Goal: Entertainment & Leisure: Consume media (video, audio)

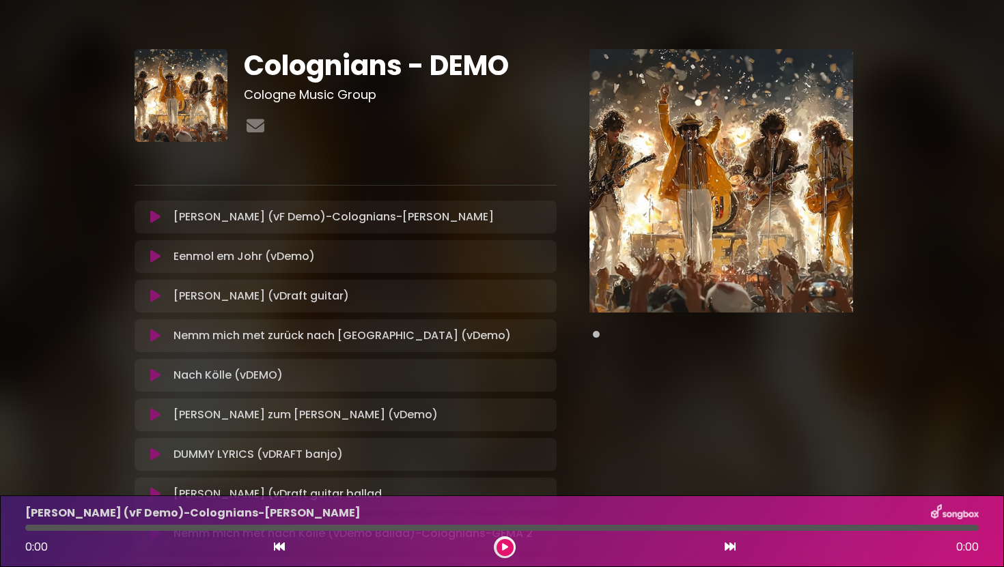
click at [154, 335] on icon at bounding box center [155, 336] width 10 height 14
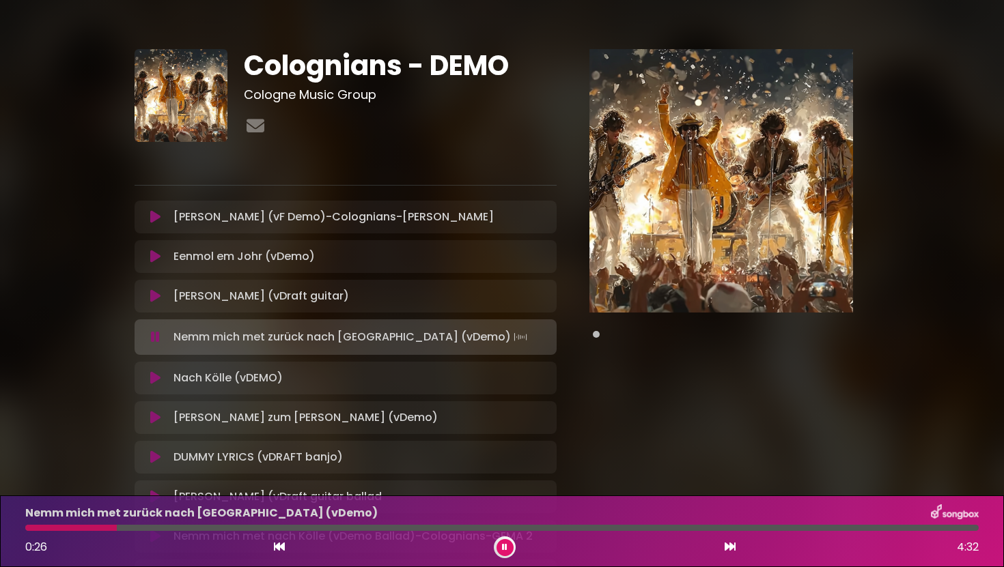
click at [152, 378] on icon at bounding box center [155, 378] width 10 height 14
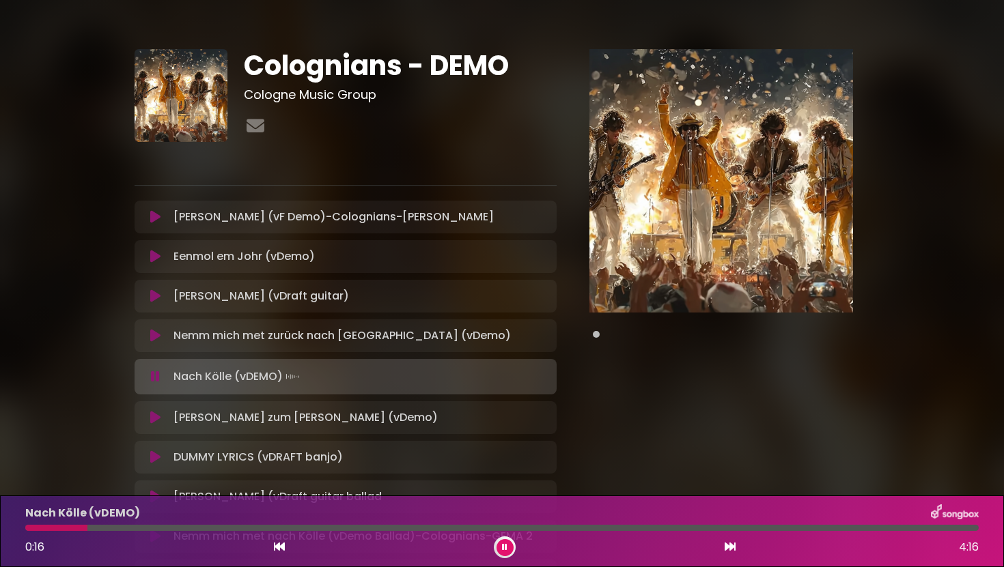
click at [154, 420] on icon at bounding box center [155, 418] width 10 height 14
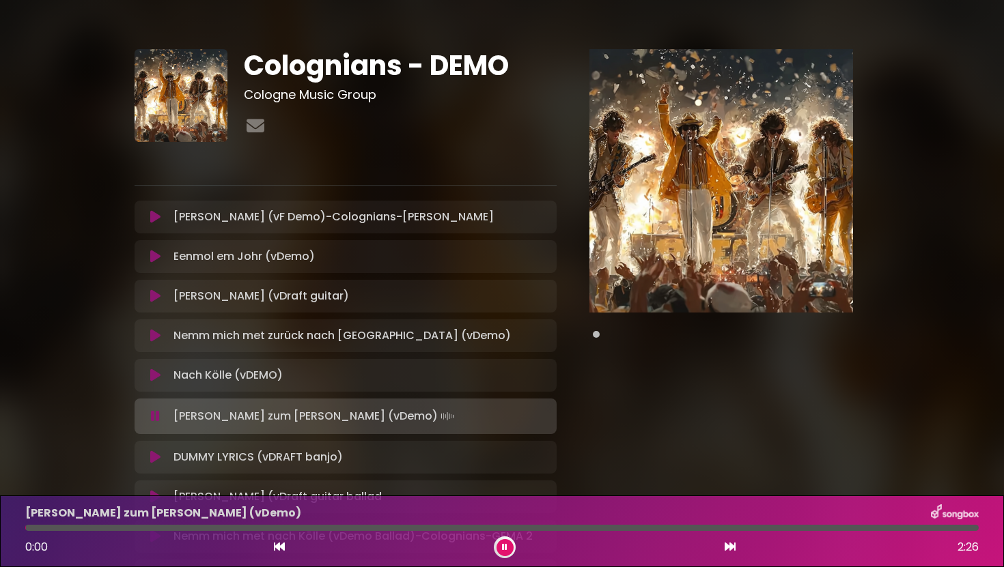
scroll to position [46, 0]
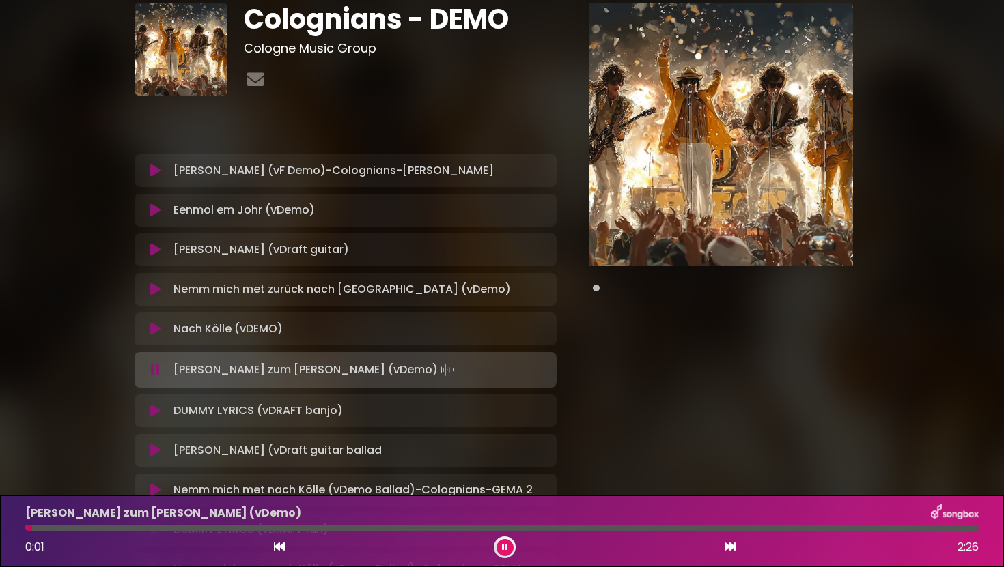
click at [154, 420] on div "DUMMY LYRICS (vDRAFT banjo) Loading Track..." at bounding box center [345, 411] width 422 height 33
click at [154, 418] on div "DUMMY LYRICS (vDRAFT banjo) Loading Track..." at bounding box center [346, 411] width 406 height 16
click at [156, 414] on icon at bounding box center [155, 411] width 10 height 14
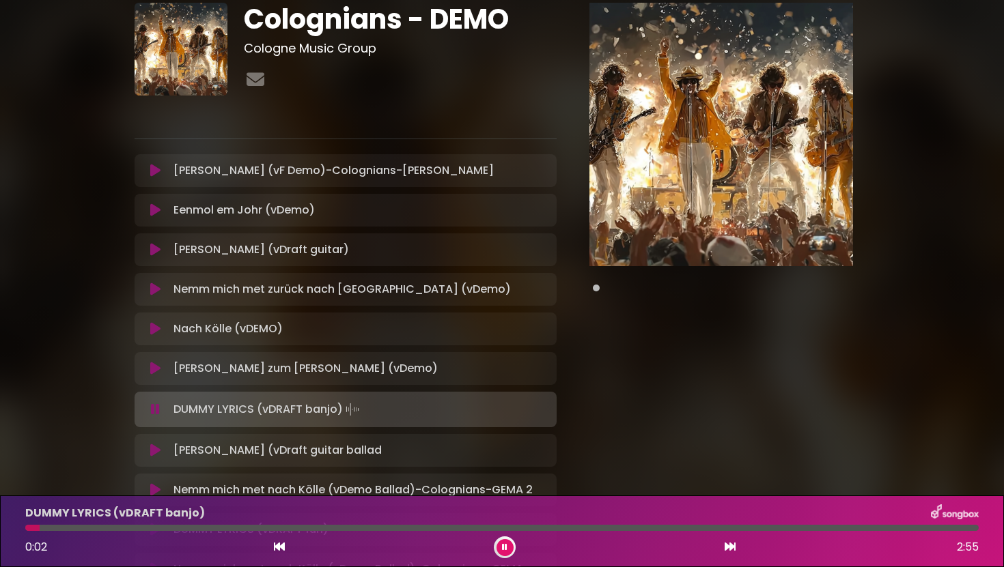
scroll to position [106, 0]
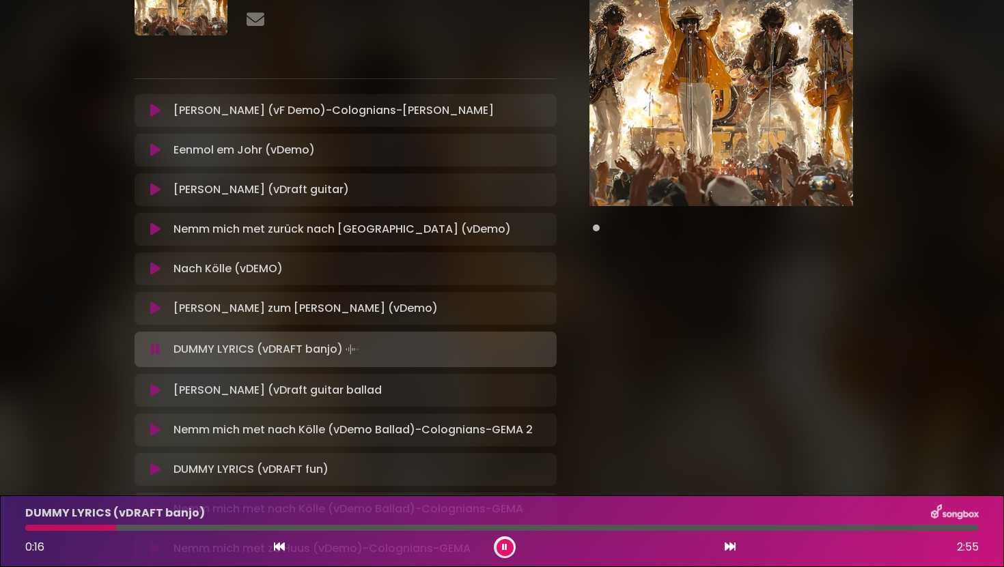
click at [152, 438] on div "Nemm mich met nach [PERSON_NAME] (vDemo Ballad)-Colognians-[PERSON_NAME] 2 Load…" at bounding box center [346, 430] width 406 height 16
click at [156, 432] on icon at bounding box center [155, 430] width 10 height 14
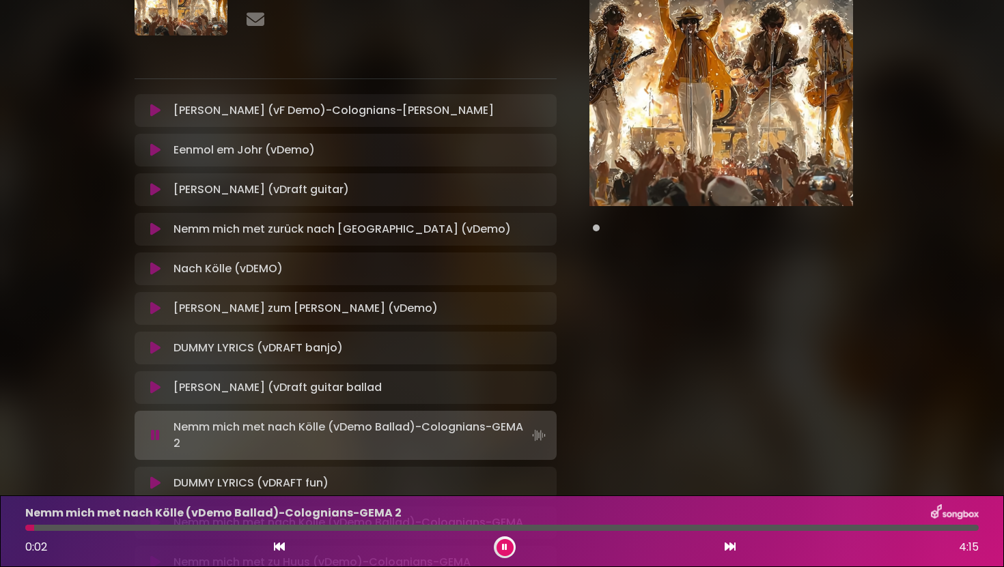
scroll to position [154, 0]
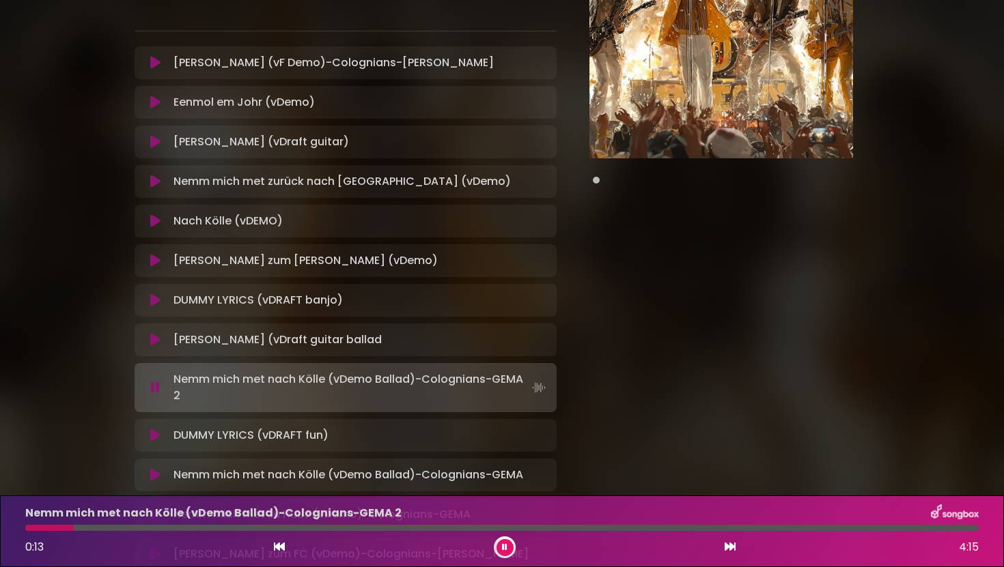
click at [156, 479] on icon at bounding box center [155, 475] width 10 height 14
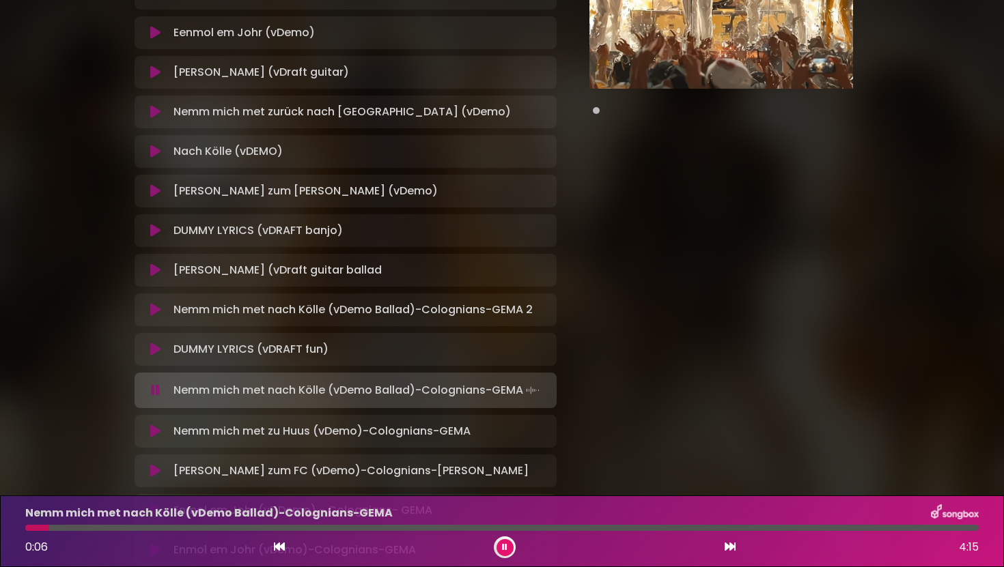
scroll to position [239, 0]
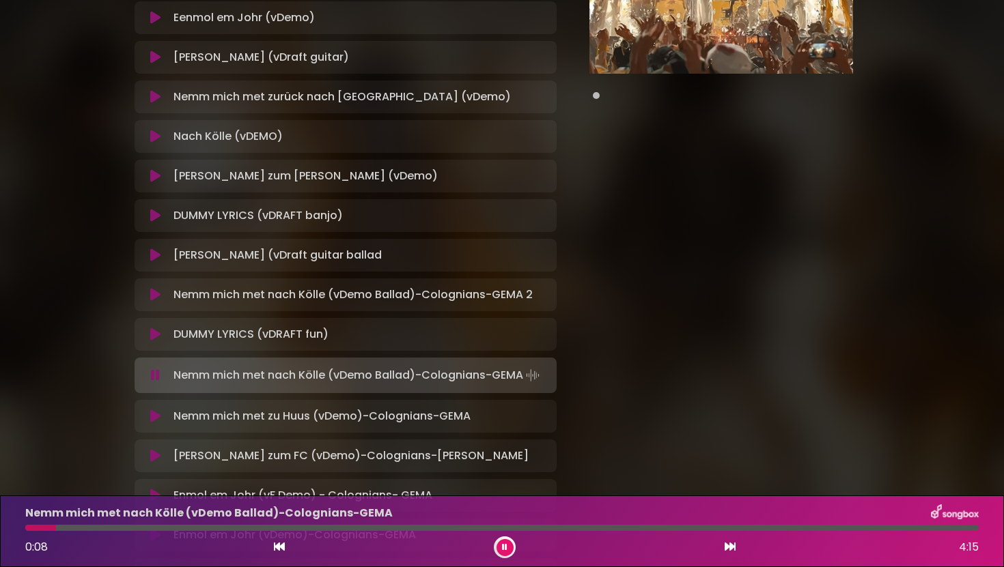
click at [154, 421] on icon at bounding box center [155, 417] width 10 height 14
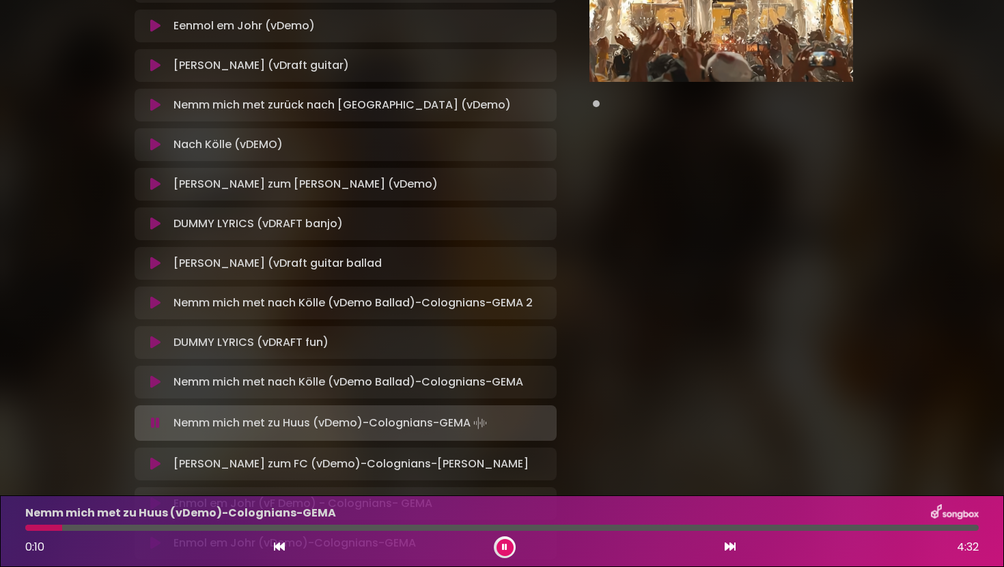
scroll to position [230, 0]
click at [156, 466] on icon at bounding box center [155, 465] width 10 height 14
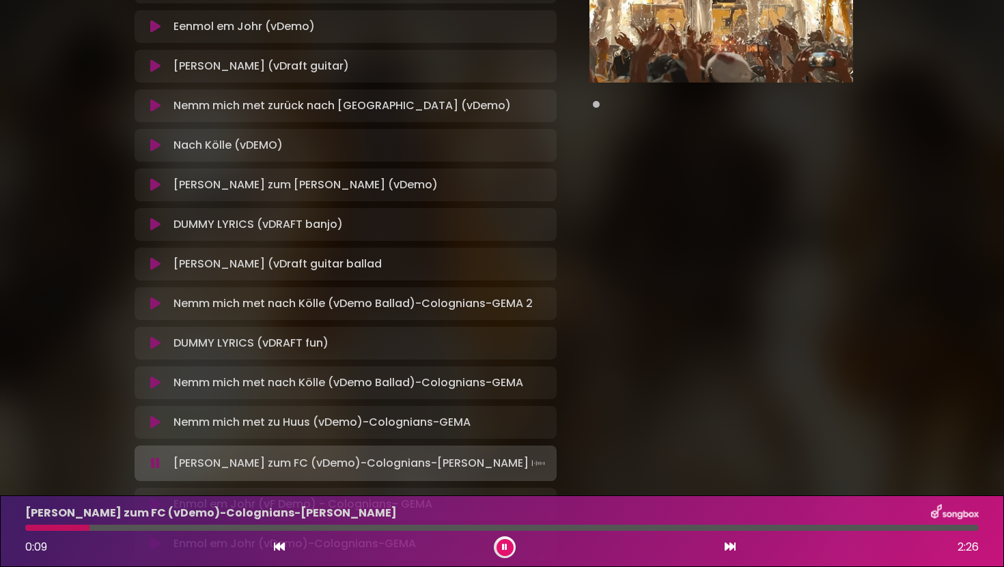
click at [150, 339] on icon at bounding box center [155, 344] width 10 height 14
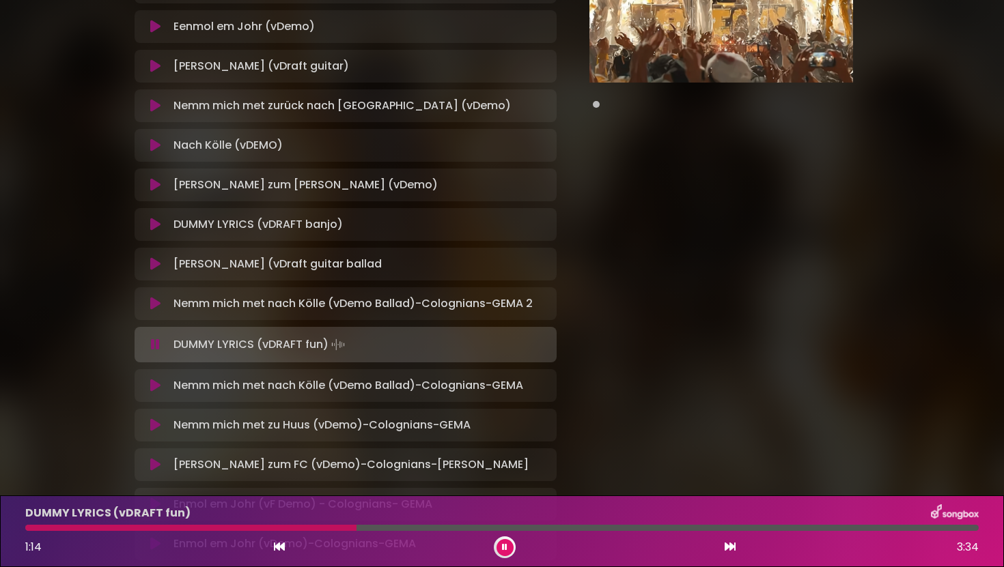
click at [153, 306] on icon at bounding box center [155, 304] width 10 height 14
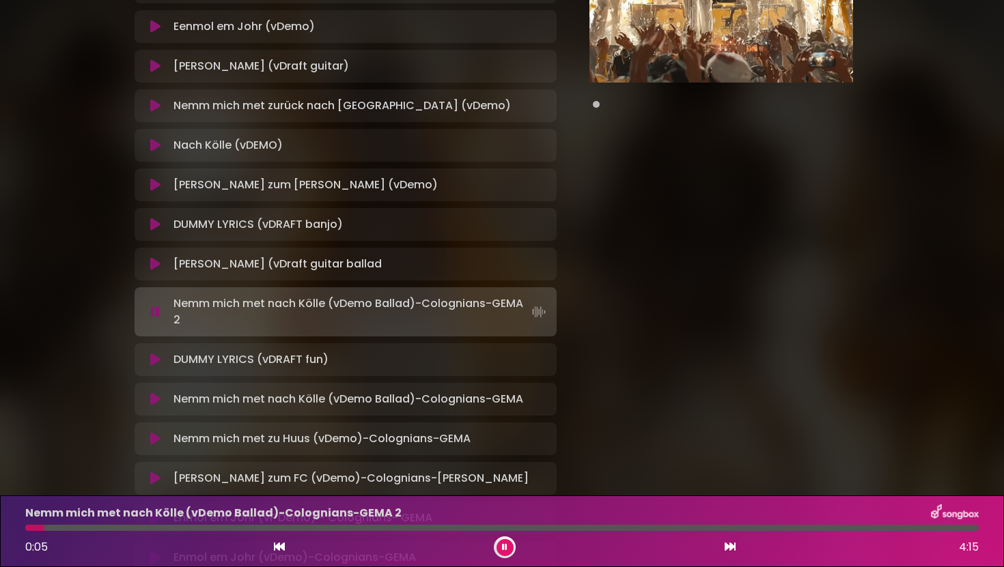
click at [154, 227] on icon at bounding box center [155, 225] width 10 height 14
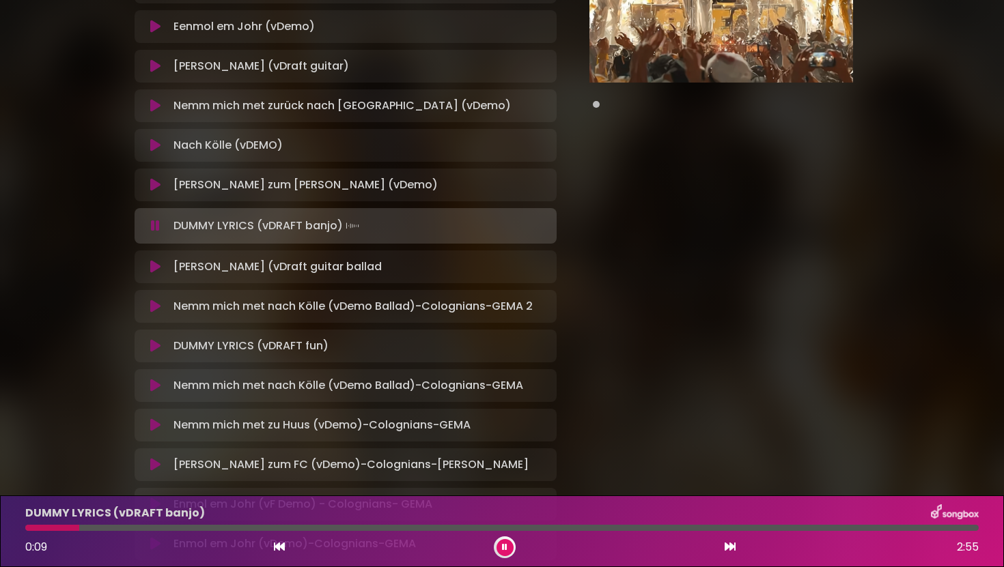
click at [149, 353] on div "DUMMY LYRICS (vDRAFT fun) Loading Track..." at bounding box center [346, 346] width 406 height 16
click at [152, 350] on icon at bounding box center [155, 346] width 10 height 14
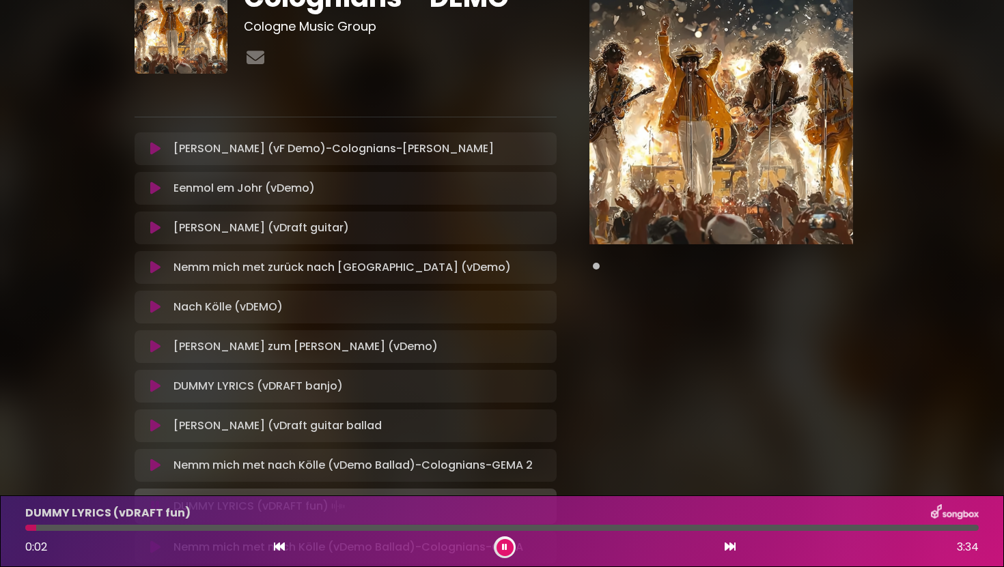
scroll to position [68, 0]
click at [158, 272] on icon at bounding box center [155, 268] width 10 height 14
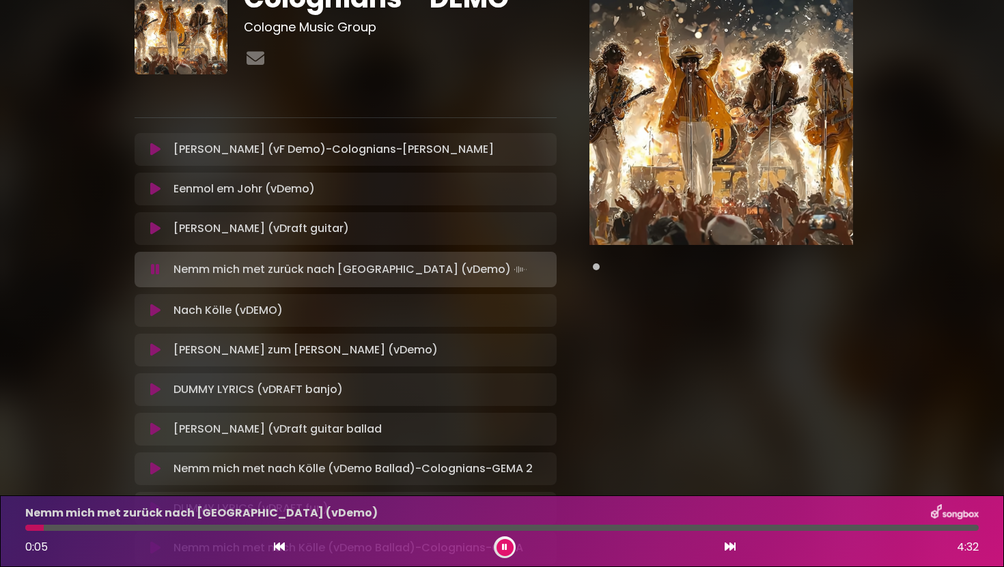
click at [156, 196] on div "Eenmol [PERSON_NAME] (vDemo) Loading Track..." at bounding box center [346, 189] width 406 height 16
click at [158, 188] on icon at bounding box center [155, 189] width 10 height 14
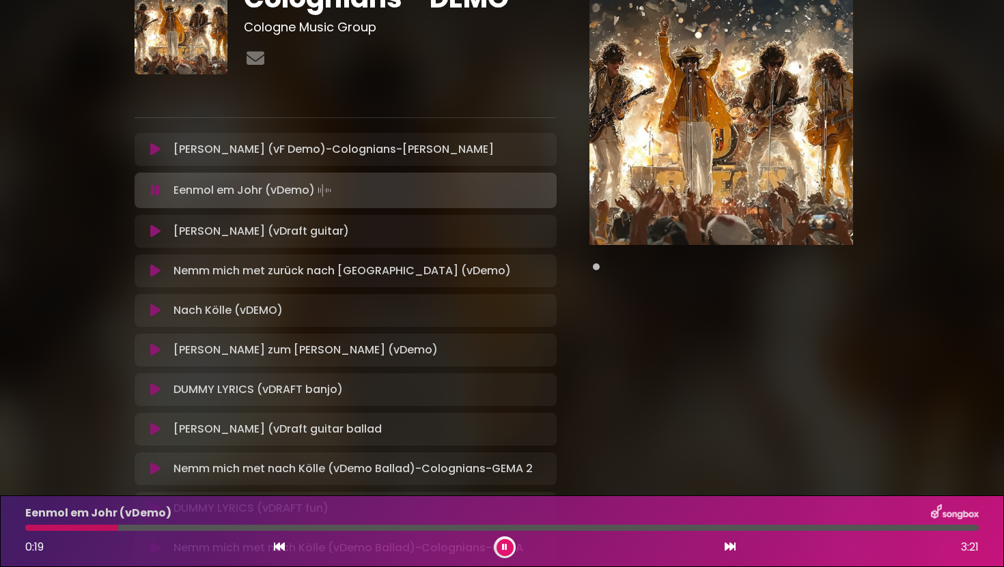
click at [156, 154] on icon at bounding box center [155, 150] width 10 height 14
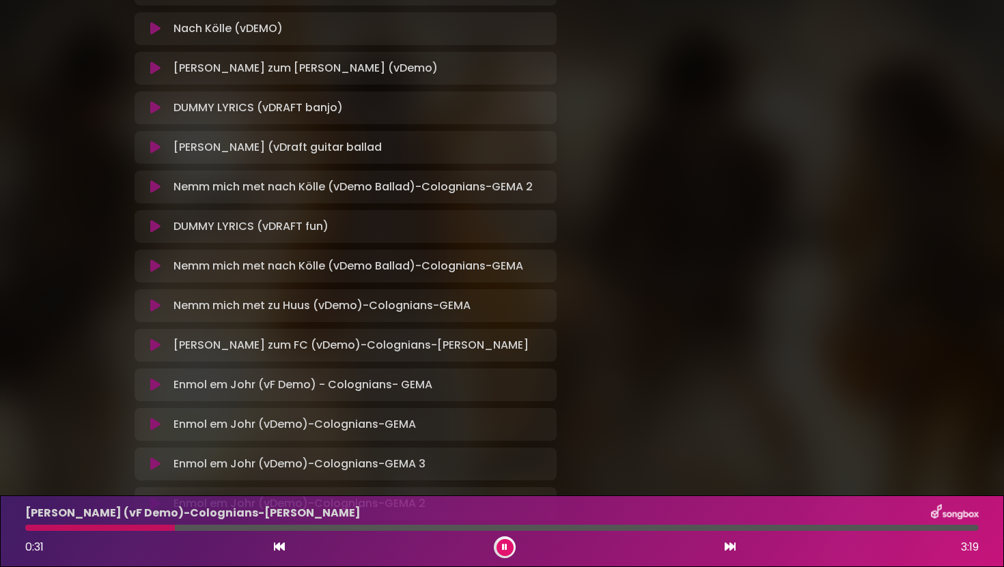
scroll to position [461, 0]
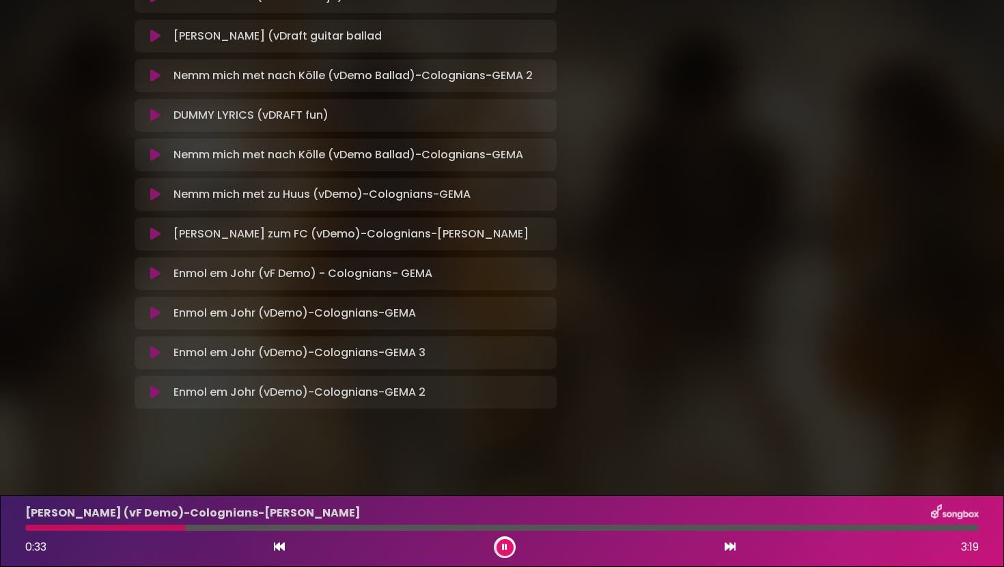
click at [154, 395] on icon at bounding box center [155, 393] width 10 height 14
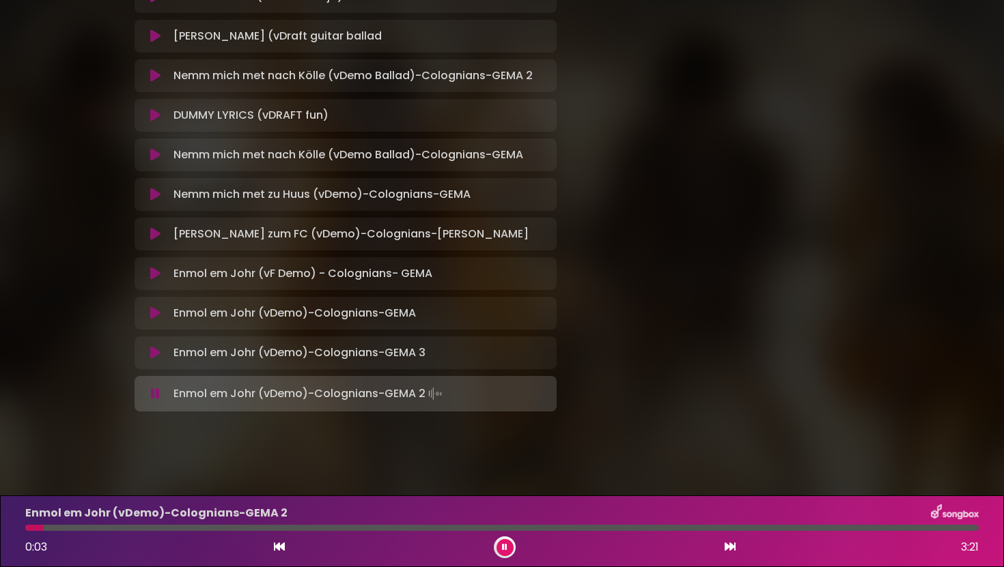
click at [162, 339] on div "Enmol [PERSON_NAME] (vDemo)-Colognians-[PERSON_NAME] 3 Loading Track... Name" at bounding box center [345, 353] width 422 height 33
click at [158, 345] on div "Enmol [PERSON_NAME] (vDemo)-Colognians-[PERSON_NAME] 3 Loading Track..." at bounding box center [346, 353] width 406 height 16
click at [158, 348] on icon at bounding box center [155, 353] width 10 height 14
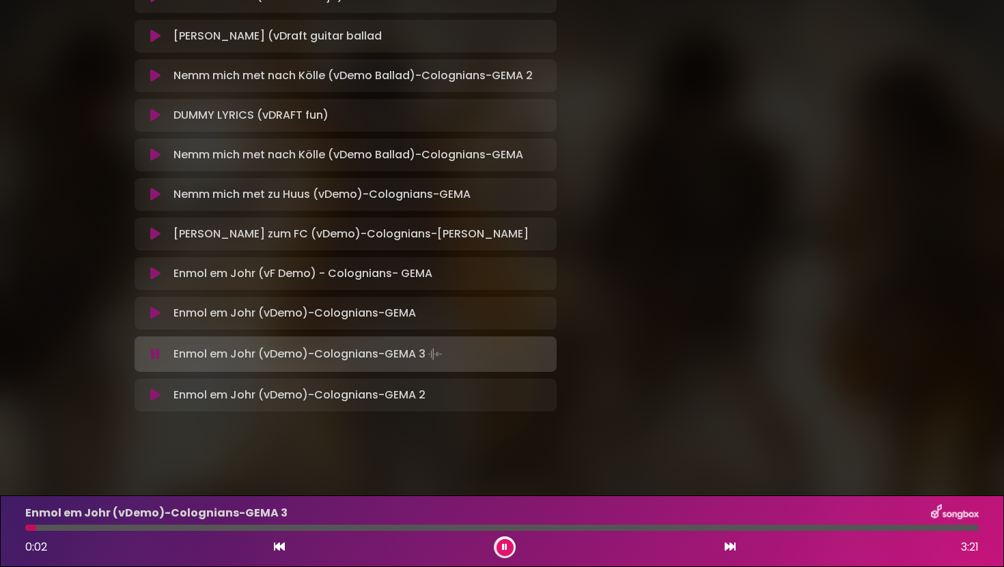
click at [156, 315] on icon at bounding box center [155, 314] width 10 height 14
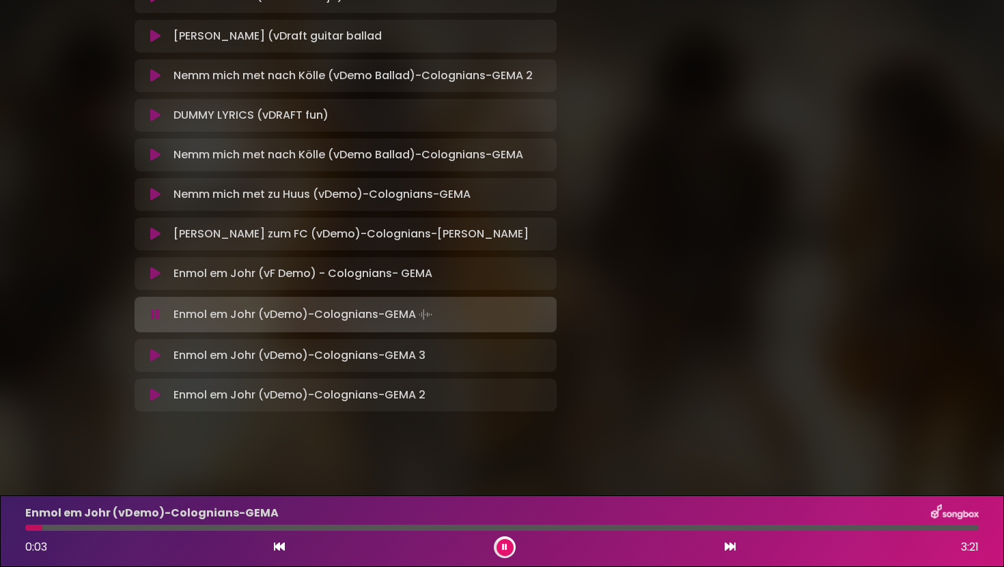
click at [154, 276] on icon at bounding box center [155, 274] width 10 height 14
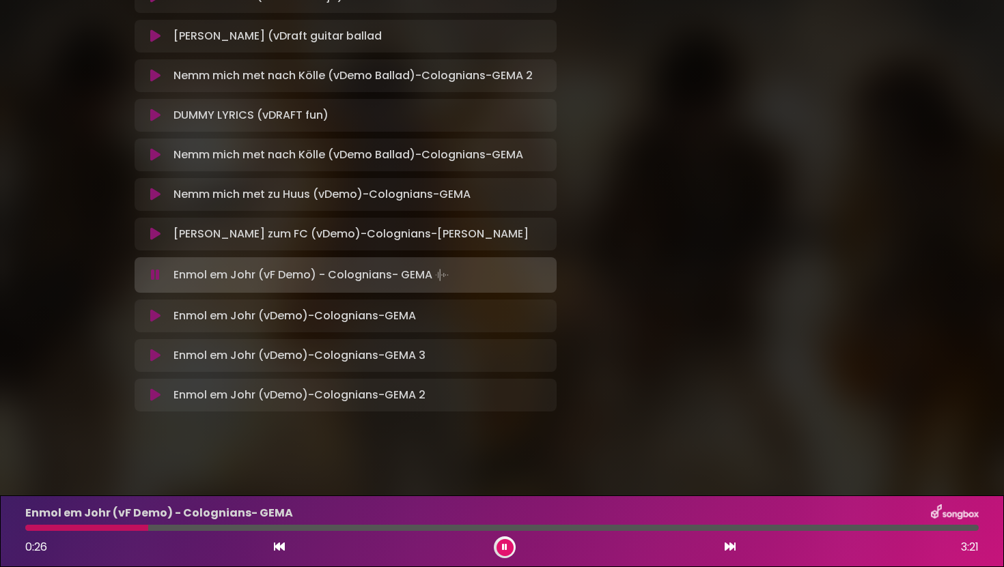
click at [154, 276] on icon at bounding box center [155, 275] width 9 height 14
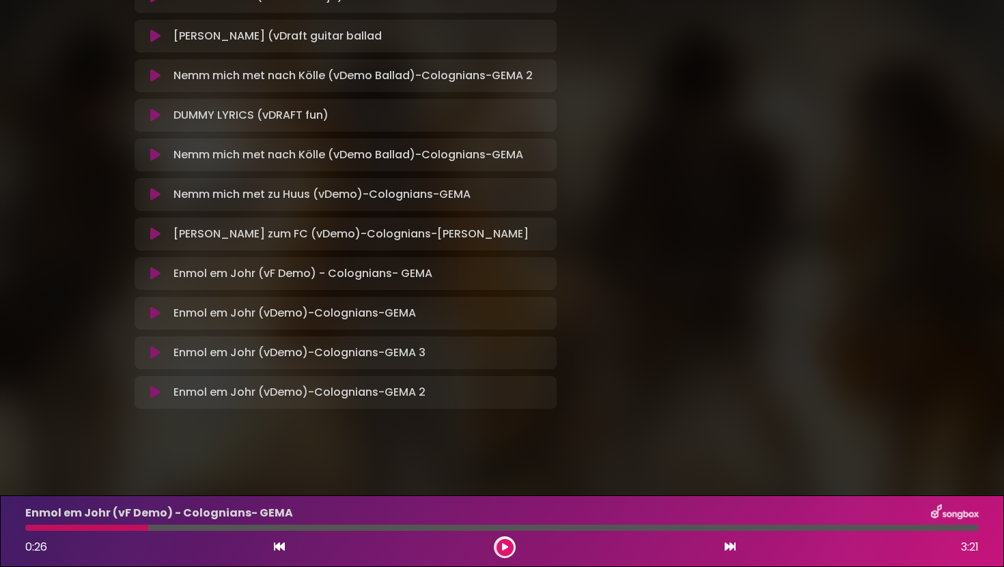
click at [154, 188] on icon at bounding box center [155, 195] width 10 height 14
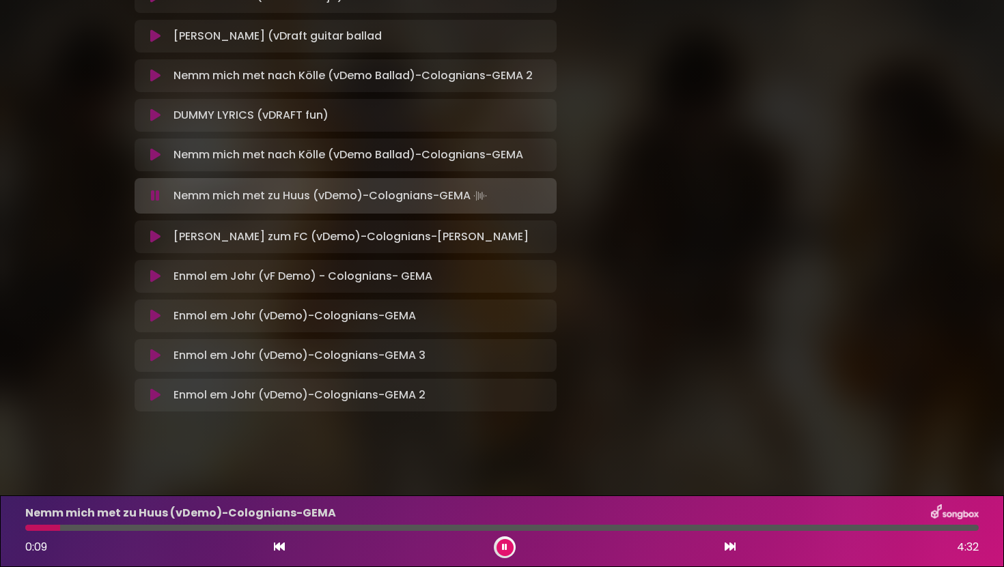
click at [156, 118] on icon at bounding box center [155, 116] width 10 height 14
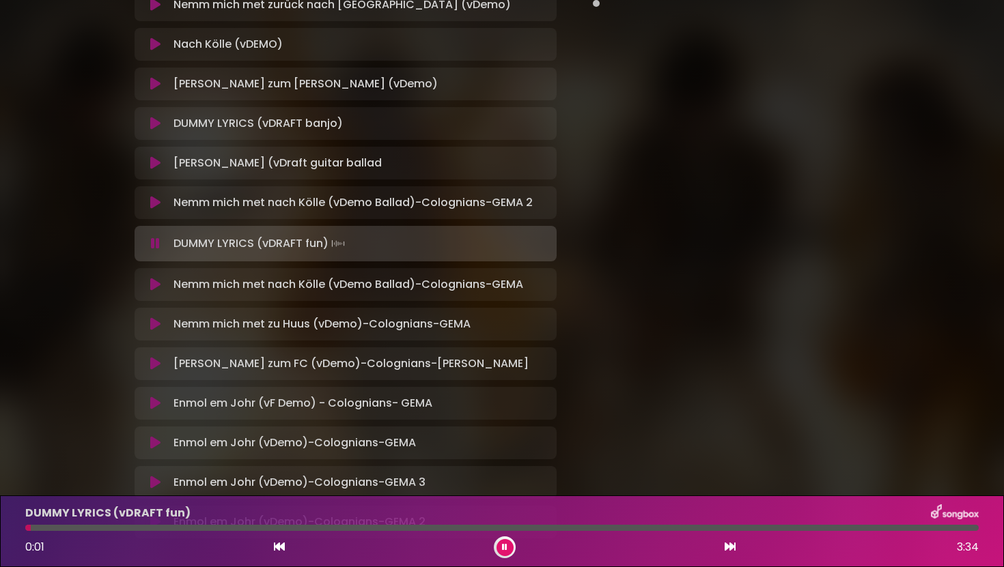
scroll to position [287, 0]
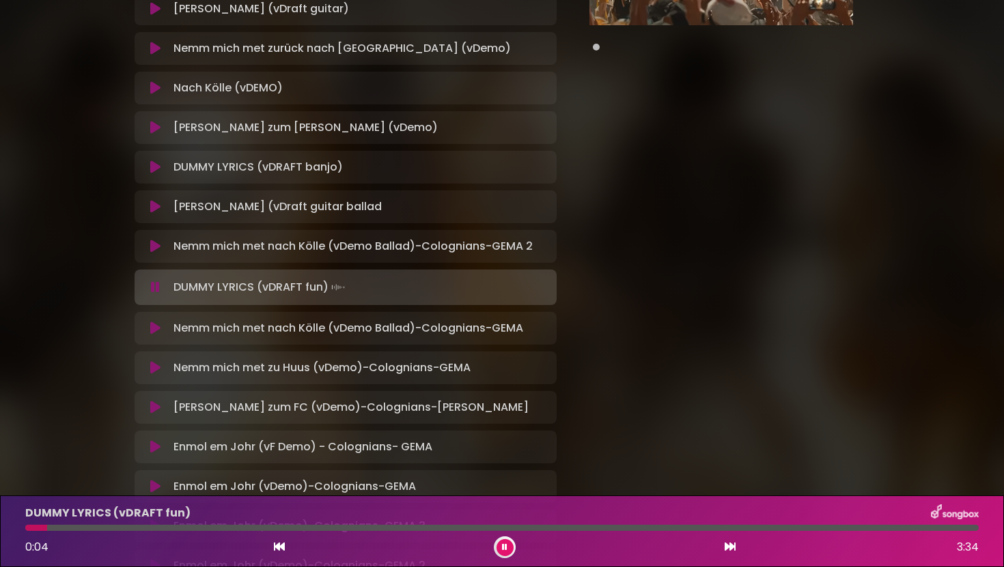
click at [155, 96] on div "Nach [PERSON_NAME] (vDEMO) Loading Track... Name" at bounding box center [345, 88] width 422 height 33
click at [156, 89] on icon at bounding box center [155, 88] width 10 height 14
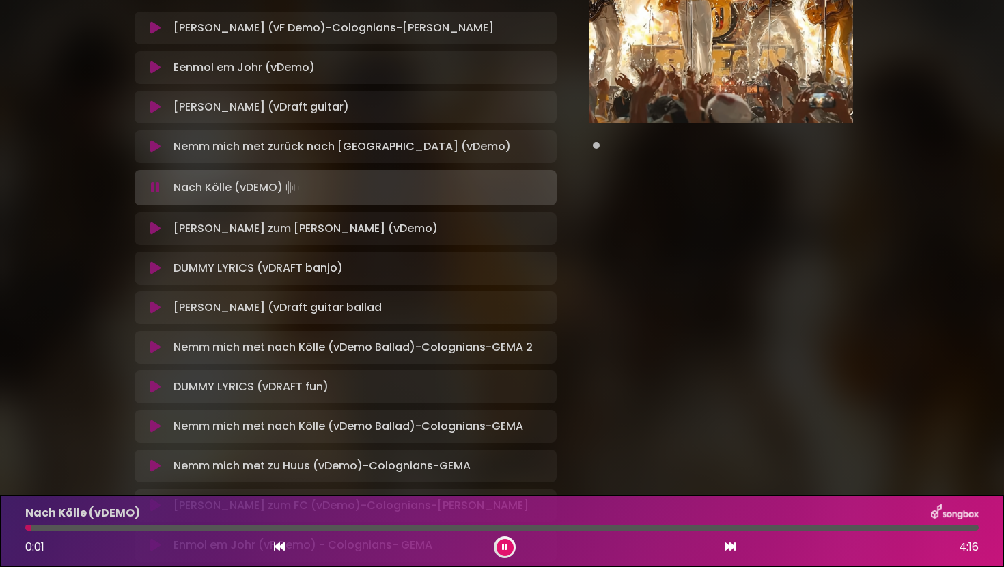
scroll to position [185, 0]
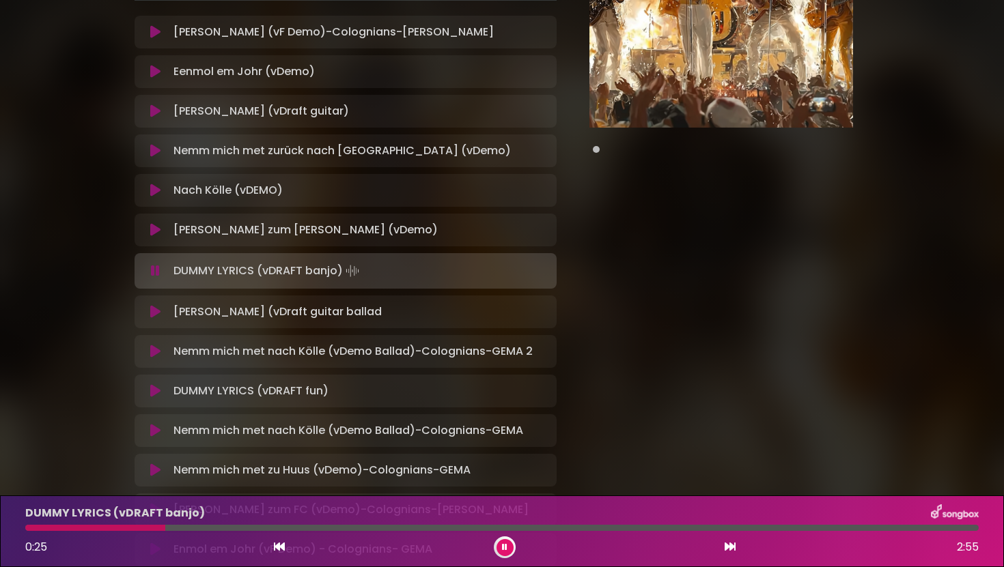
click at [161, 307] on button at bounding box center [155, 312] width 25 height 14
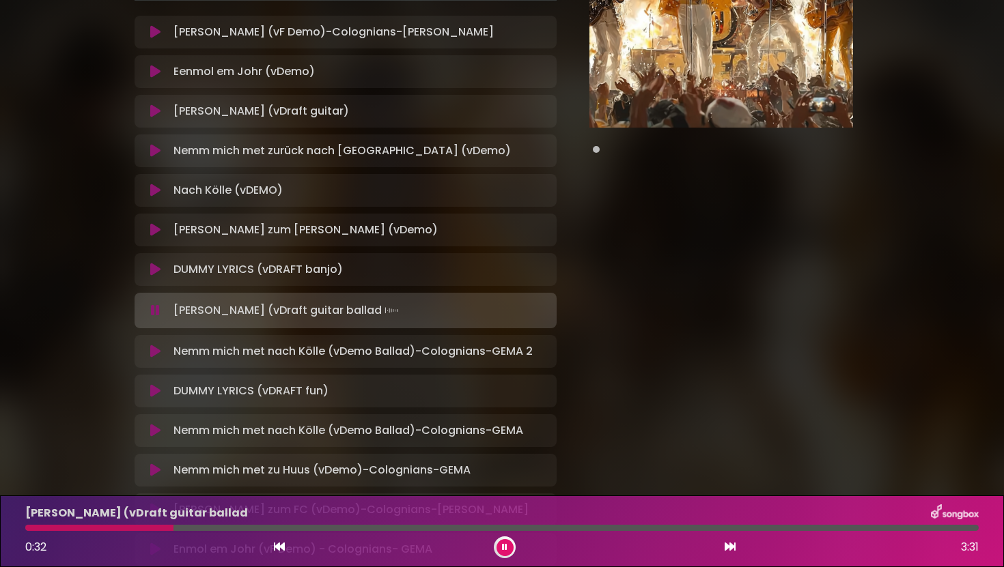
click at [157, 36] on icon at bounding box center [155, 32] width 10 height 14
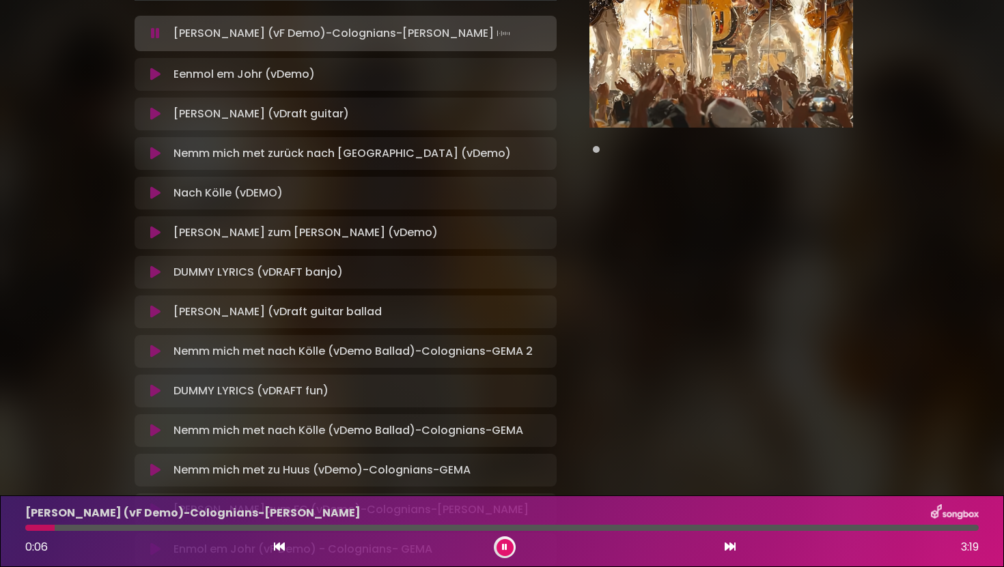
click at [155, 118] on icon at bounding box center [155, 114] width 10 height 14
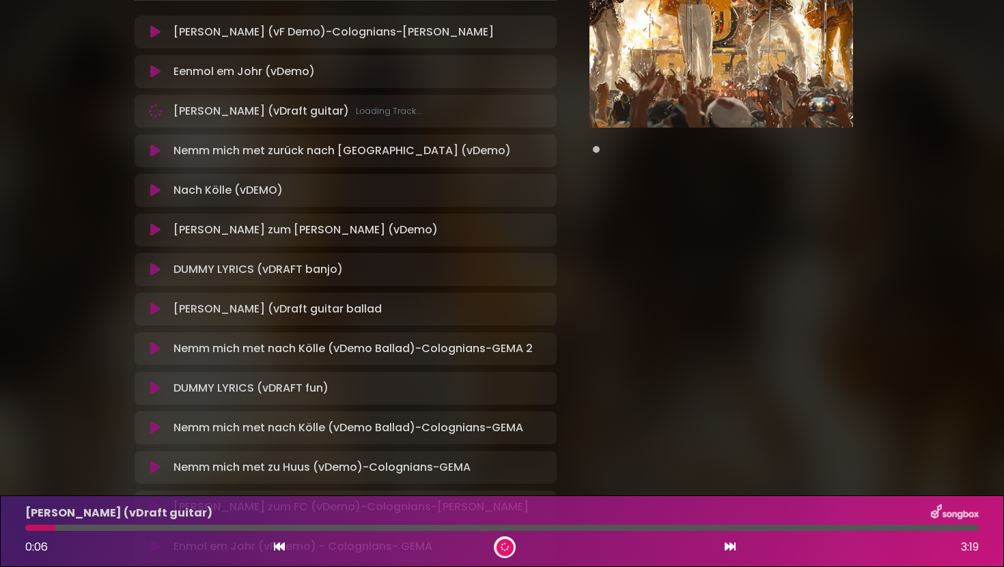
click at [155, 118] on div "[PERSON_NAME] (vDraft guitar) Loading Track..." at bounding box center [346, 111] width 406 height 16
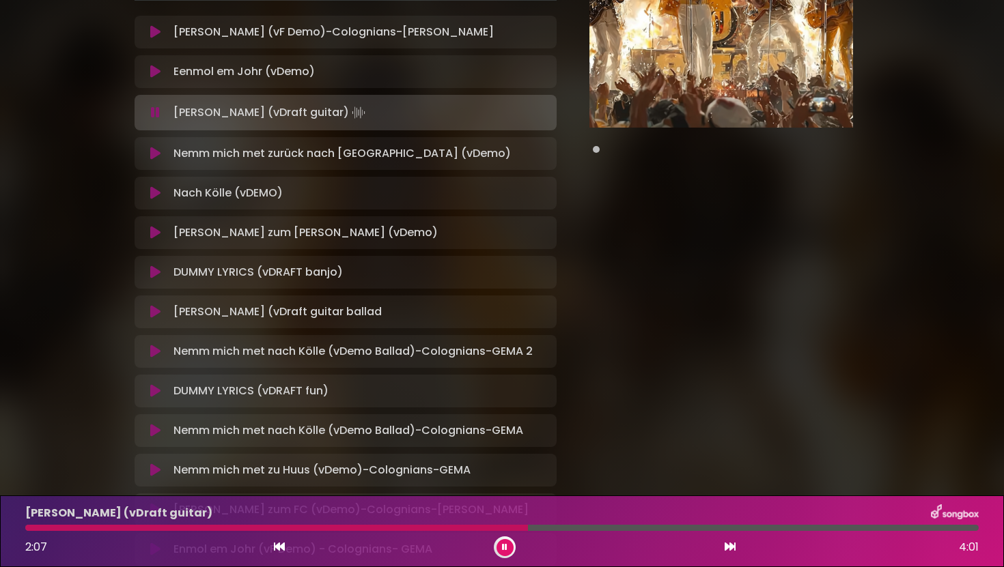
click at [155, 152] on icon at bounding box center [155, 154] width 10 height 14
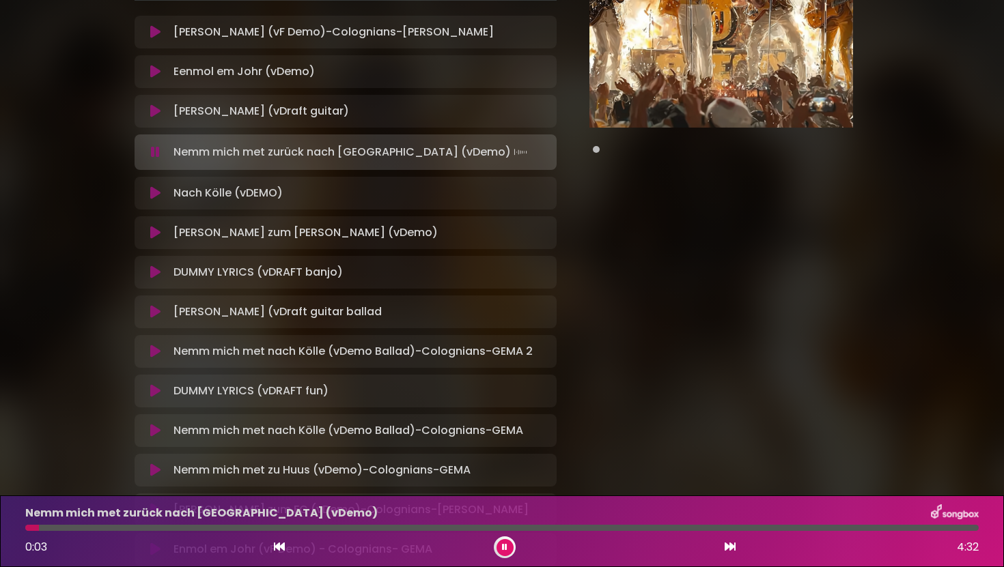
click at [156, 190] on icon at bounding box center [155, 193] width 10 height 14
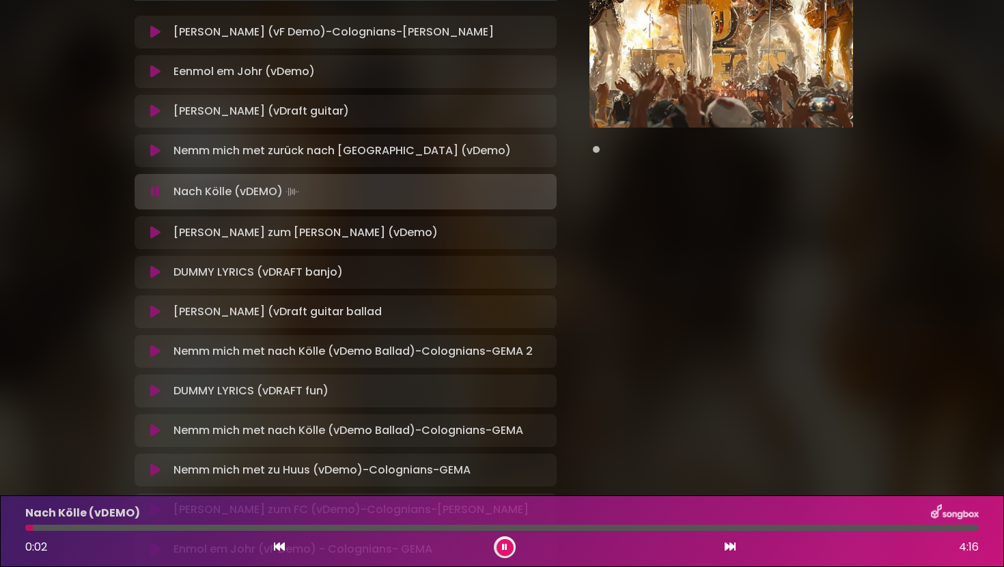
click at [157, 229] on icon at bounding box center [155, 233] width 10 height 14
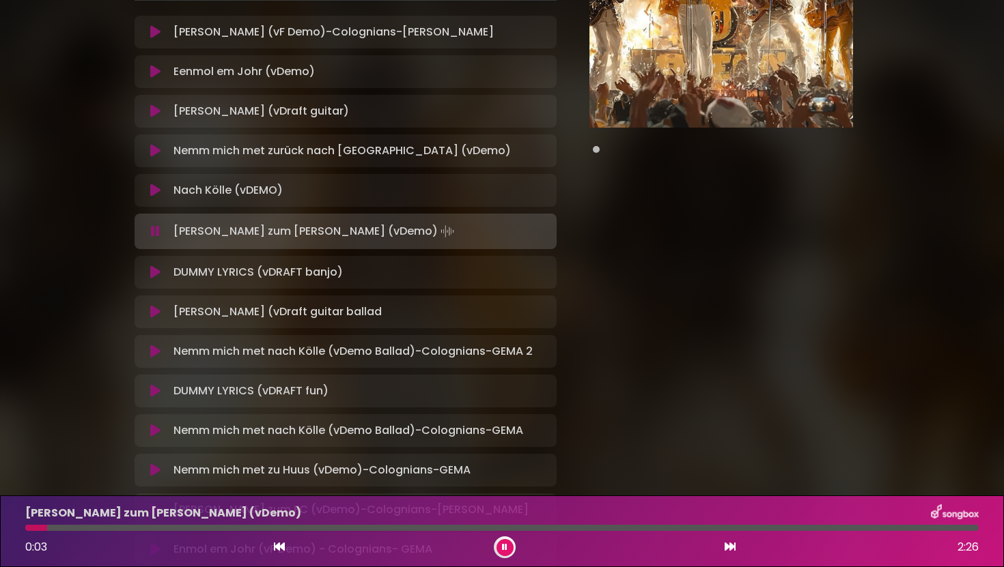
click at [158, 272] on icon at bounding box center [155, 273] width 10 height 14
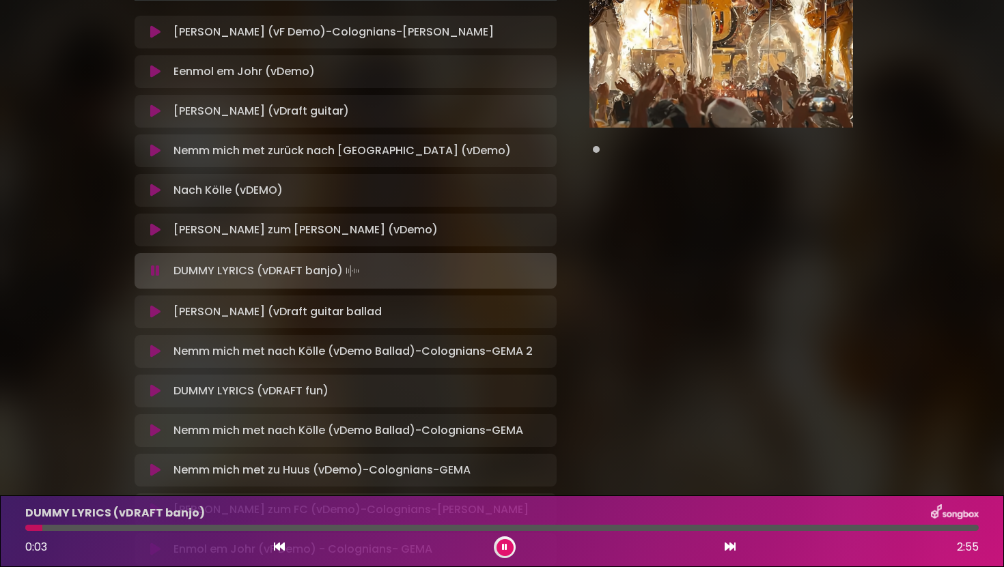
click at [160, 311] on icon at bounding box center [155, 312] width 10 height 14
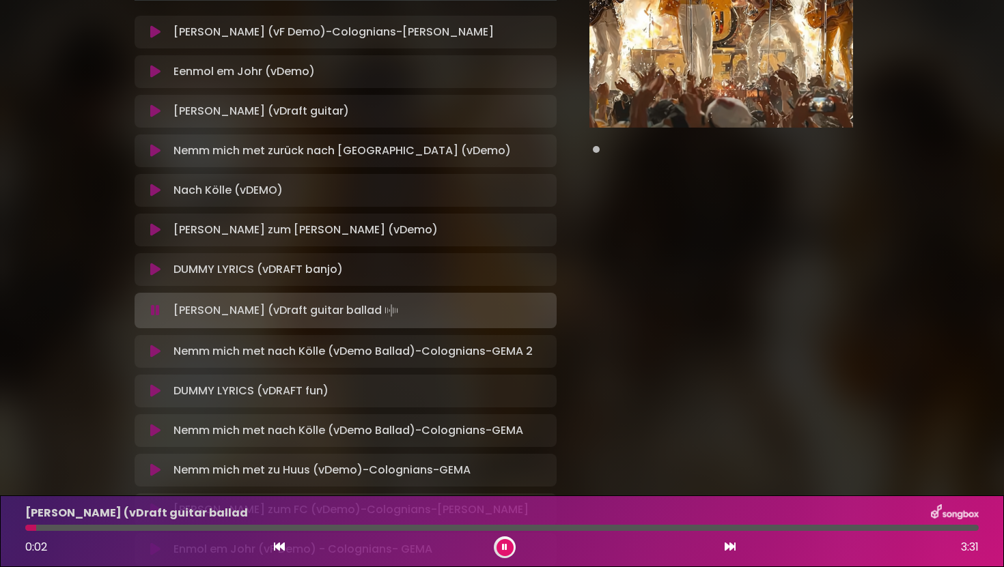
click at [162, 350] on button at bounding box center [155, 352] width 25 height 14
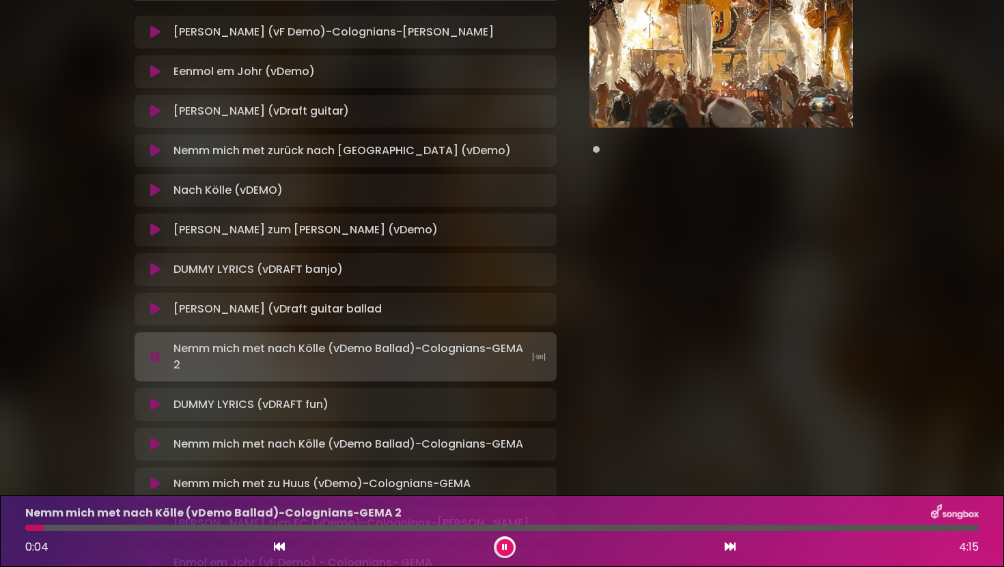
click at [158, 412] on div "DUMMY LYRICS (vDRAFT fun) Loading Track..." at bounding box center [346, 405] width 406 height 16
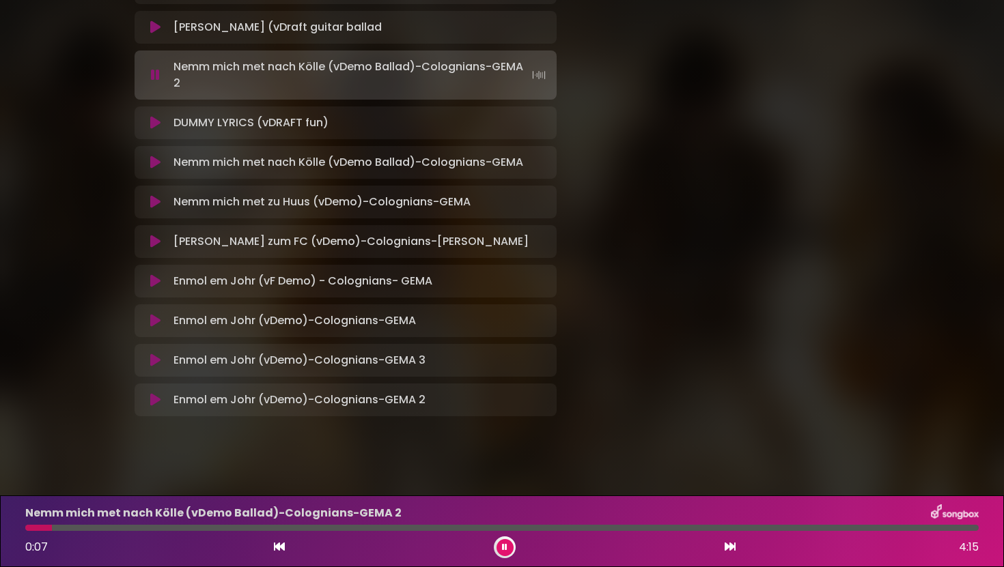
scroll to position [468, 0]
click at [161, 313] on button at bounding box center [155, 320] width 25 height 14
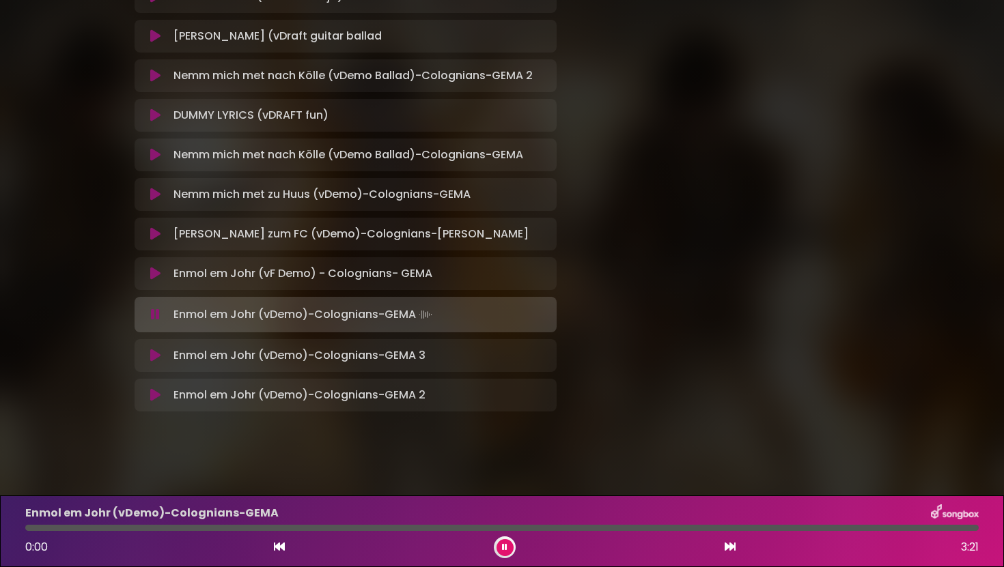
scroll to position [461, 0]
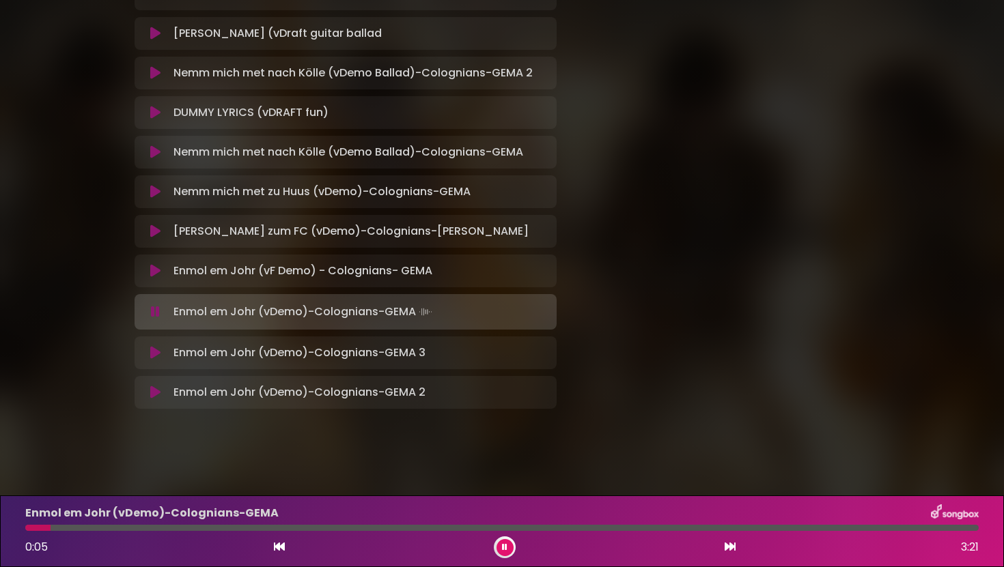
click at [156, 275] on icon at bounding box center [155, 271] width 10 height 14
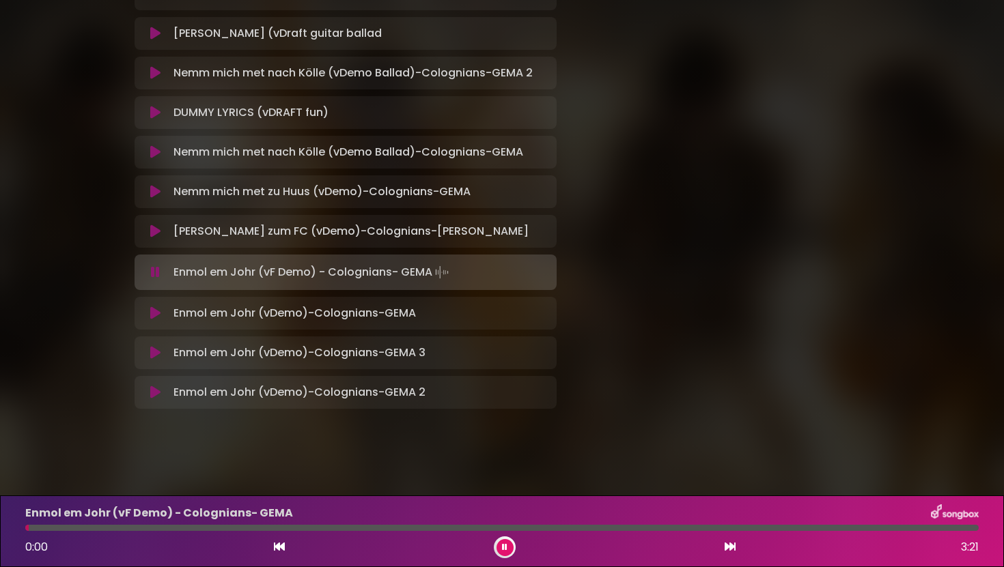
click at [156, 275] on icon at bounding box center [155, 273] width 9 height 14
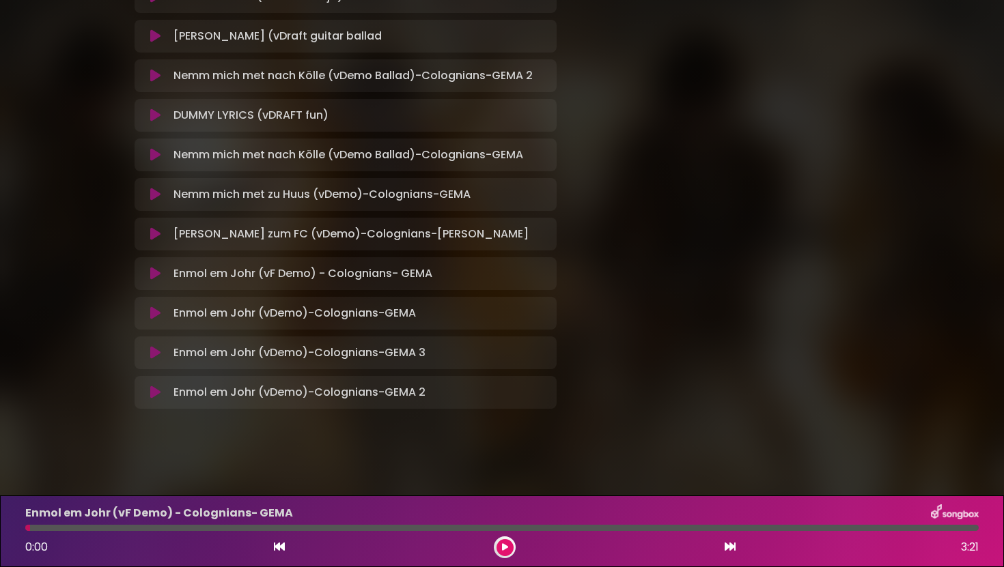
scroll to position [458, 0]
